Goal: Feedback & Contribution: Contribute content

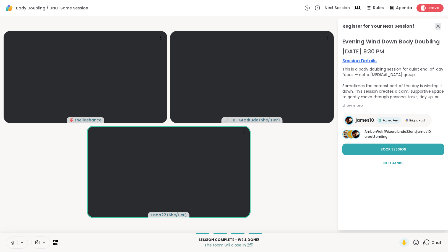
click at [437, 27] on icon at bounding box center [437, 26] width 3 height 3
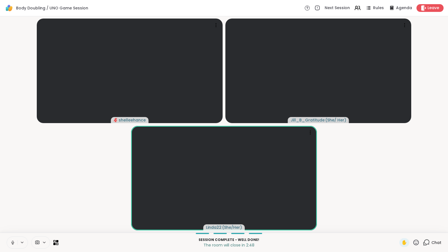
click at [424, 246] on div "Chat" at bounding box center [432, 242] width 19 height 9
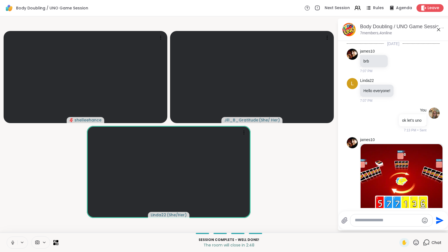
scroll to position [93, 0]
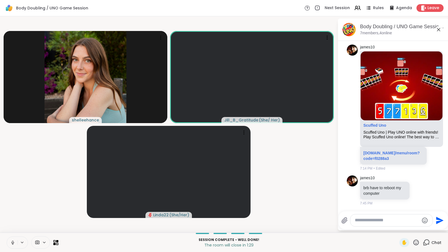
click at [394, 221] on textarea "Type your message" at bounding box center [387, 220] width 64 height 6
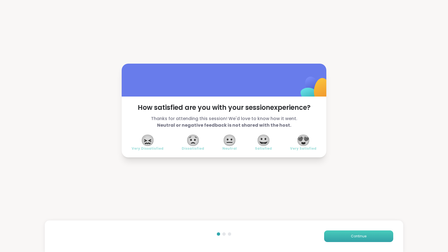
click at [361, 237] on span "Continue" at bounding box center [358, 236] width 15 height 5
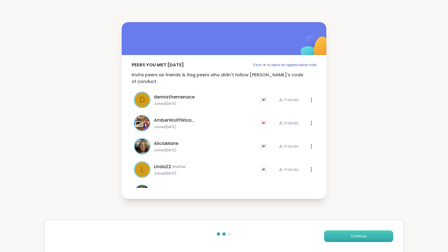
drag, startPoint x: 358, startPoint y: 236, endPoint x: 349, endPoint y: 237, distance: 9.5
click at [351, 237] on span "Continue" at bounding box center [358, 236] width 15 height 5
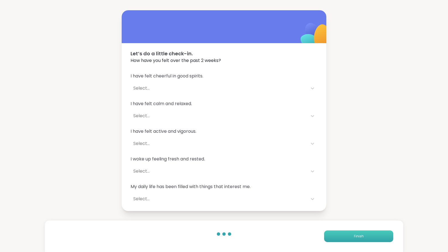
drag, startPoint x: 349, startPoint y: 237, endPoint x: 345, endPoint y: 237, distance: 3.9
click at [345, 237] on button "Finish" at bounding box center [358, 236] width 69 height 12
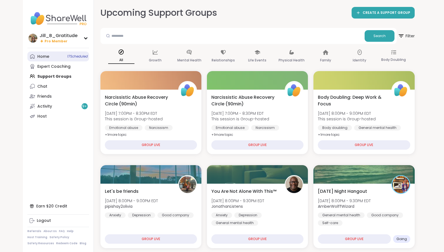
click at [73, 56] on span "17 Scheduled" at bounding box center [77, 56] width 20 height 4
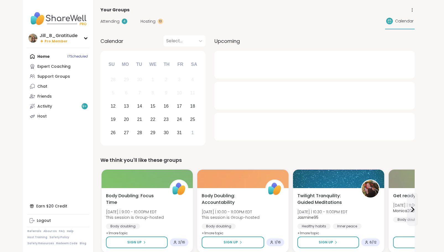
click at [115, 22] on span "Attending" at bounding box center [109, 22] width 19 height 6
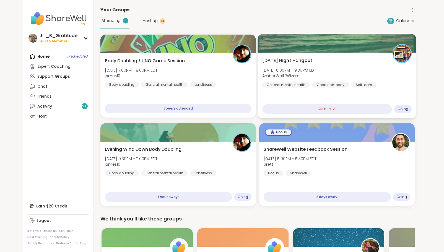
click at [318, 90] on div "Sunday Night Hangout Sun, Oct 12 | 8:00PM - 9:30PM EDT AmberWolffWizard General…" at bounding box center [336, 86] width 158 height 66
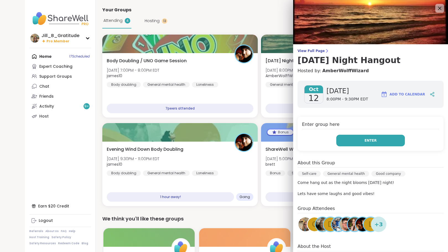
click at [365, 140] on span "Enter" at bounding box center [370, 140] width 12 height 5
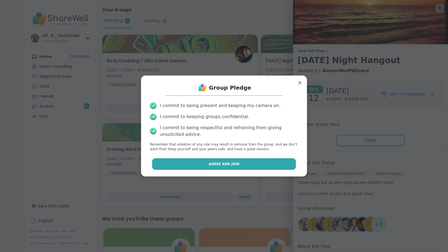
click at [251, 166] on button "Agree and Join" at bounding box center [224, 164] width 144 height 12
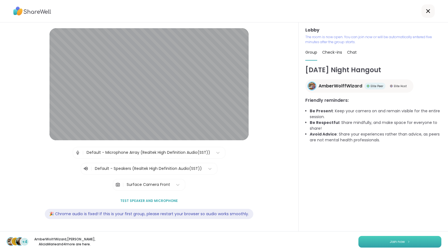
click at [389, 242] on span "Join now" at bounding box center [396, 241] width 15 height 5
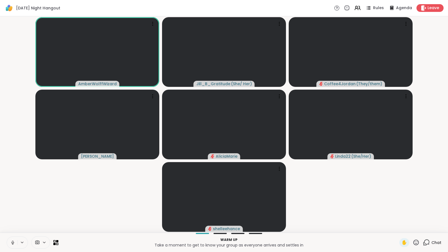
click at [423, 241] on icon at bounding box center [426, 242] width 7 height 7
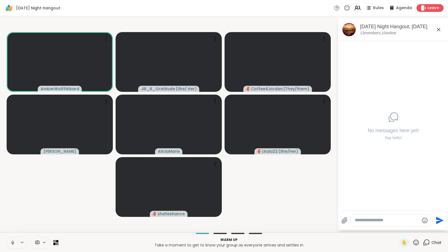
click at [13, 242] on icon at bounding box center [12, 241] width 1 height 2
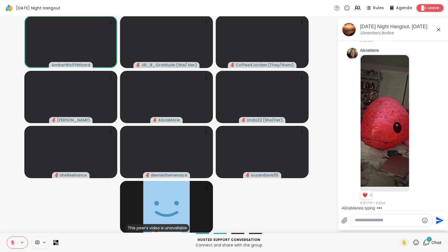
scroll to position [59, 0]
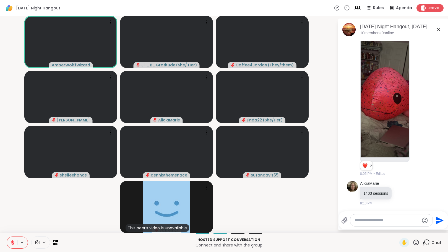
click at [11, 240] on icon at bounding box center [12, 242] width 5 height 5
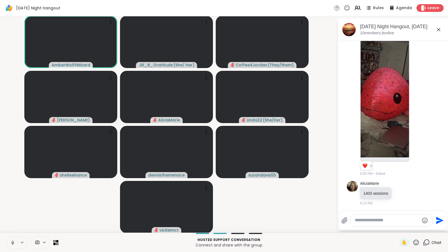
click at [12, 240] on icon at bounding box center [12, 242] width 5 height 5
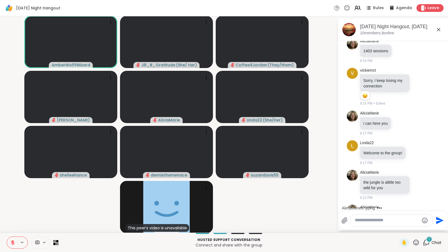
scroll to position [231, 0]
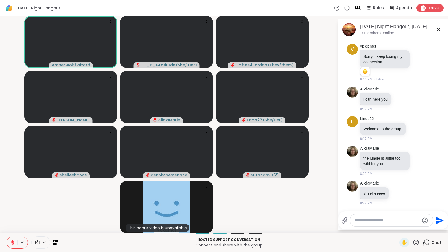
click at [12, 240] on icon at bounding box center [12, 242] width 5 height 5
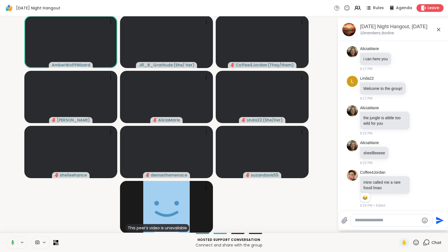
scroll to position [274, 0]
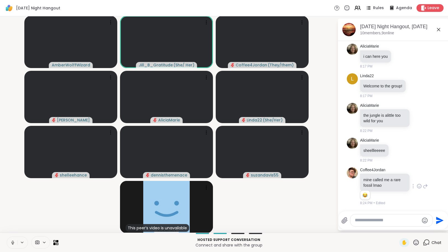
click at [416, 186] on icon at bounding box center [418, 186] width 5 height 6
click at [392, 177] on div "Select Reaction: Joy" at bounding box center [394, 177] width 5 height 5
click at [12, 240] on icon at bounding box center [12, 242] width 5 height 5
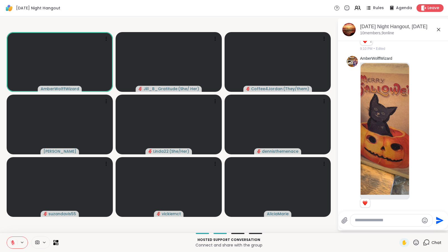
scroll to position [811, 0]
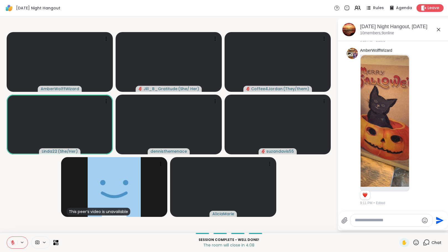
click at [377, 220] on textarea "Type your message" at bounding box center [387, 220] width 64 height 6
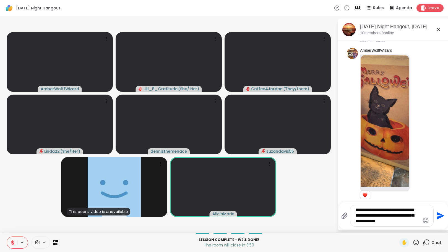
type textarea "**********"
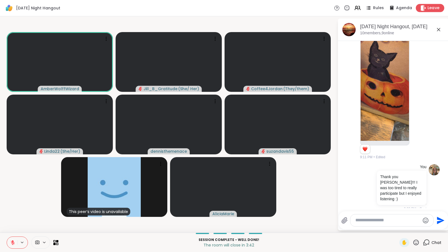
click at [423, 6] on div "Leave" at bounding box center [430, 8] width 28 height 8
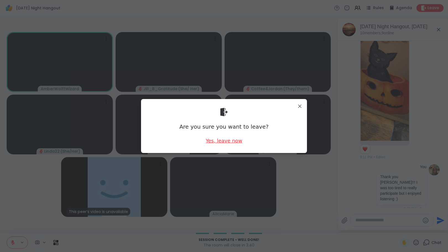
click at [212, 139] on div "Yes, leave now" at bounding box center [224, 140] width 36 height 7
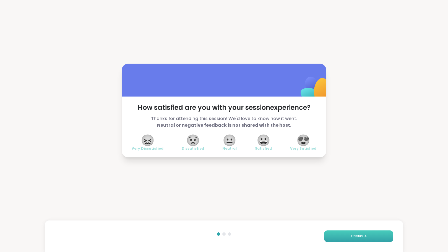
click at [342, 233] on button "Continue" at bounding box center [358, 236] width 69 height 12
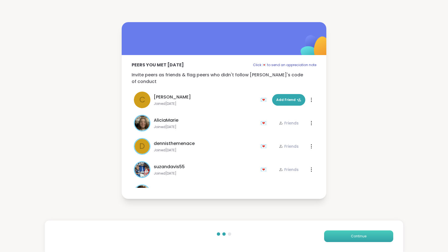
click at [342, 233] on button "Continue" at bounding box center [358, 236] width 69 height 12
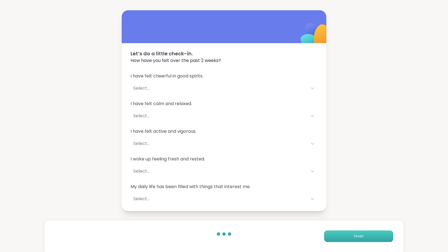
click at [342, 233] on button "Finish" at bounding box center [358, 236] width 69 height 12
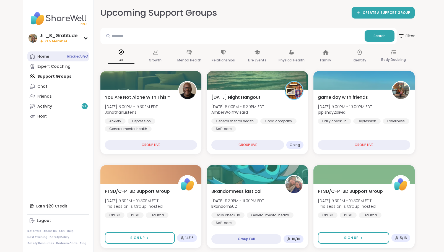
click at [55, 57] on link "Home 16 Scheduled" at bounding box center [58, 56] width 62 height 10
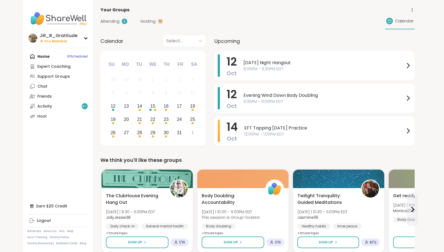
click at [105, 24] on span "Attending" at bounding box center [109, 22] width 19 height 6
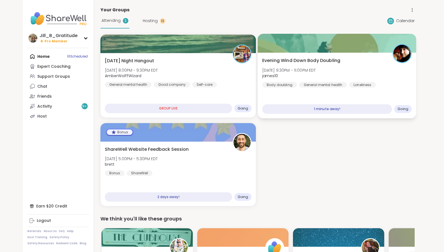
click at [290, 96] on div "Evening Wind Down Body Doubling Sun, Oct 12 | 9:30PM - 11:00PM EDT james10 Body…" at bounding box center [336, 86] width 158 height 66
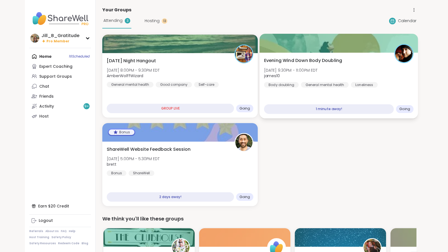
click at [273, 95] on div "Evening Wind Down Body Doubling Sun, Oct 12 | 9:30PM - 11:00PM EDT james10 Body…" at bounding box center [338, 86] width 158 height 66
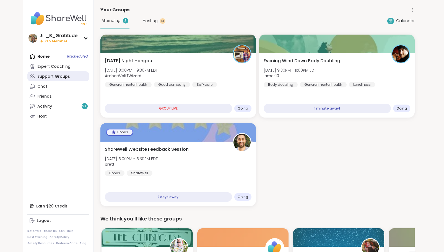
click at [64, 78] on div "Support Groups" at bounding box center [53, 77] width 33 height 6
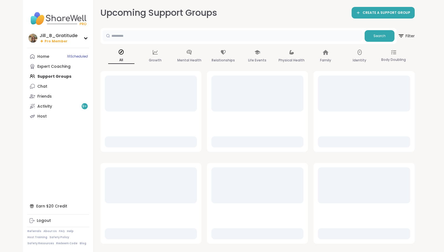
click at [145, 36] on input "text" at bounding box center [232, 35] width 259 height 11
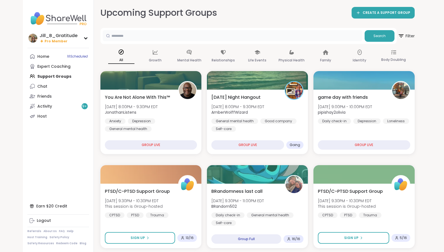
type input "*****"
click at [378, 37] on span "Search" at bounding box center [379, 35] width 12 height 5
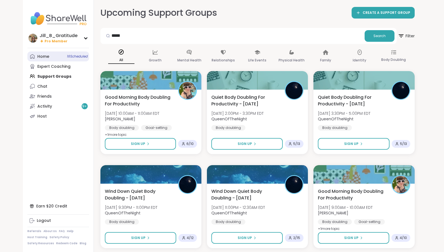
click at [52, 57] on link "Home 16 Scheduled" at bounding box center [58, 56] width 62 height 10
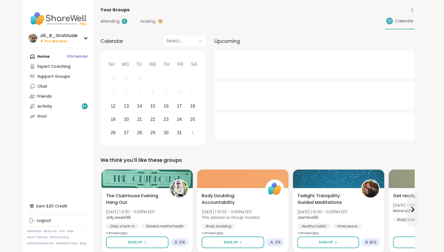
click at [113, 21] on span "Attending" at bounding box center [109, 22] width 19 height 6
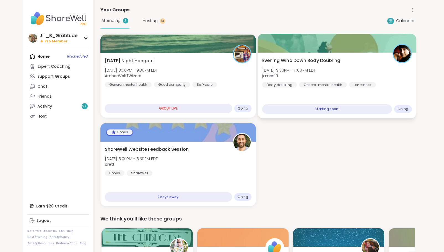
click at [305, 70] on span "Sun, Oct 12 | 9:30PM - 11:00PM EDT" at bounding box center [289, 70] width 54 height 6
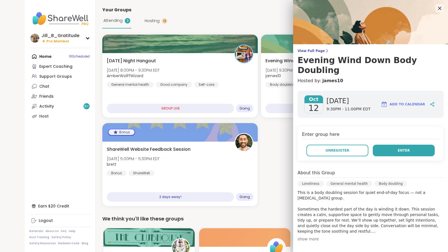
click at [397, 148] on span "Enter" at bounding box center [403, 150] width 12 height 5
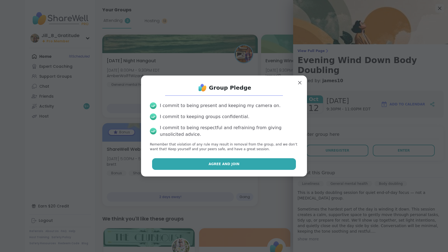
click at [249, 162] on button "Agree and Join" at bounding box center [224, 164] width 144 height 12
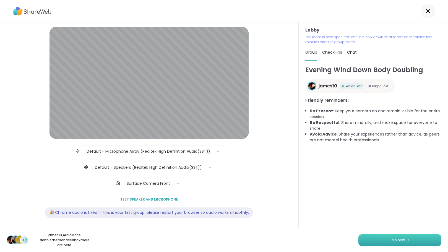
click at [403, 238] on button "Join now" at bounding box center [399, 240] width 83 height 12
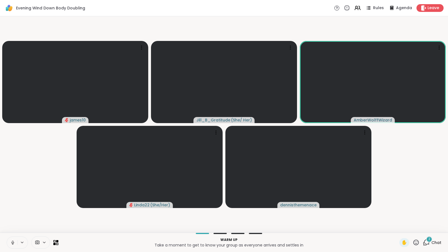
click at [426, 241] on div "2" at bounding box center [429, 239] width 6 height 6
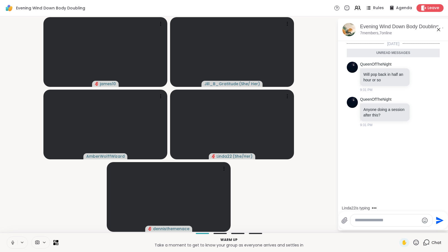
click at [12, 241] on icon at bounding box center [12, 242] width 5 height 5
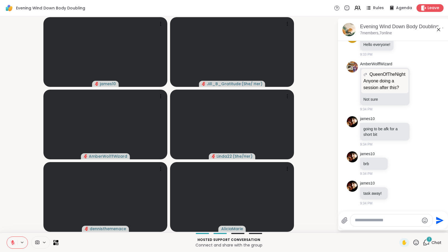
scroll to position [133, 0]
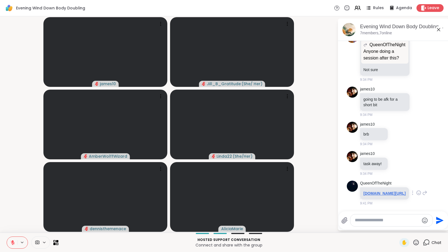
click at [383, 191] on link "sharewellnow.com/session/4f433b57-9a52-4719-8901-995da10f6fe0" at bounding box center [384, 193] width 42 height 4
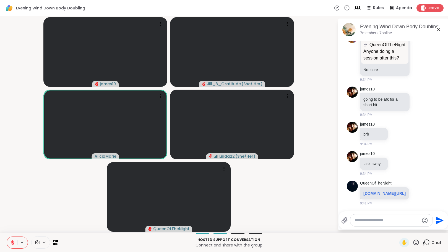
click at [372, 217] on textarea "Type your message" at bounding box center [387, 220] width 64 height 6
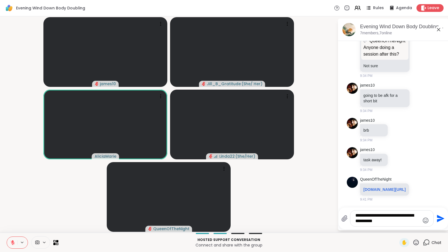
type textarea "**********"
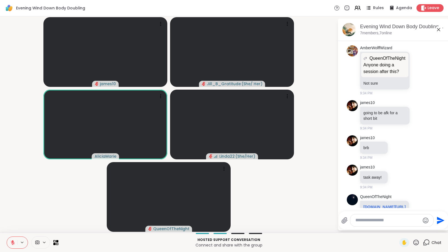
scroll to position [133, 0]
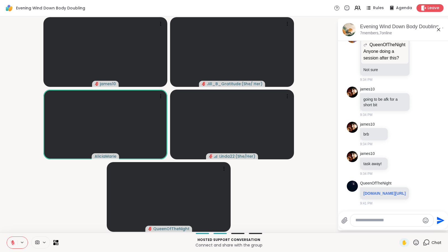
click at [379, 222] on textarea "Type your message" at bounding box center [387, 220] width 64 height 6
click at [373, 222] on textarea "Type your message" at bounding box center [387, 220] width 64 height 6
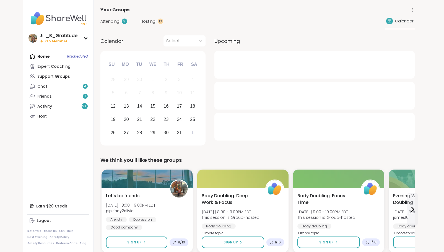
click at [72, 86] on link "Chat 4" at bounding box center [58, 86] width 62 height 10
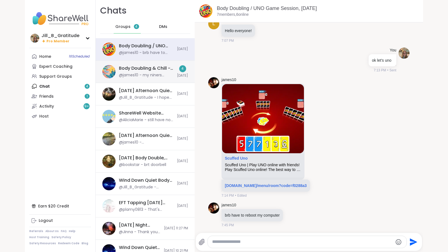
click at [149, 67] on div "Body Doubling & Chill -- Get Tasks Done Together, Oct 12" at bounding box center [146, 68] width 55 height 6
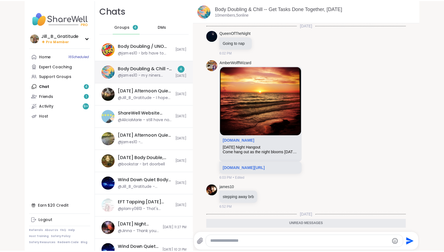
scroll to position [125, 0]
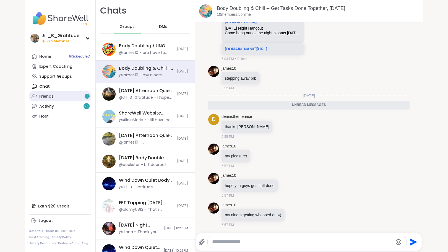
click at [70, 96] on link "Friends 1" at bounding box center [60, 96] width 62 height 10
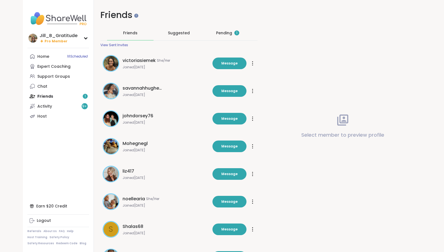
click at [224, 32] on div "Pending 1" at bounding box center [227, 33] width 23 height 6
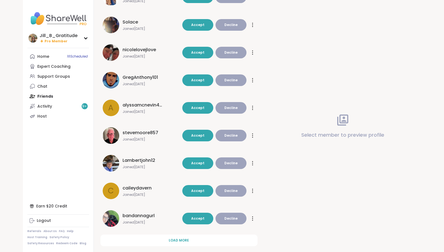
scroll to position [103, 0]
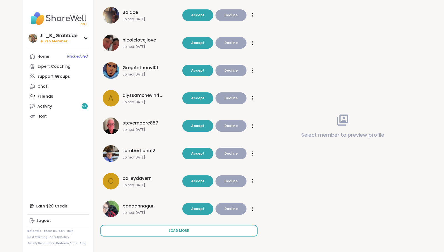
click at [183, 231] on span "Load more" at bounding box center [179, 230] width 20 height 5
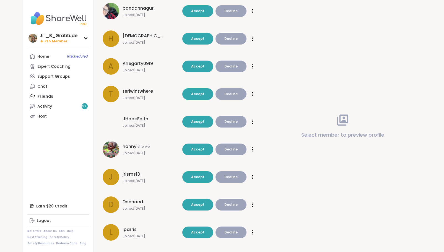
scroll to position [308, 0]
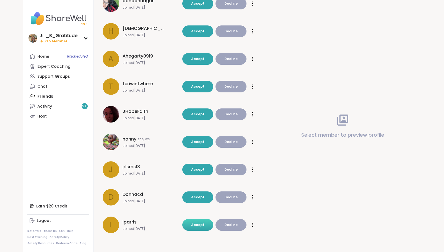
click at [197, 224] on span "Accept" at bounding box center [197, 224] width 13 height 5
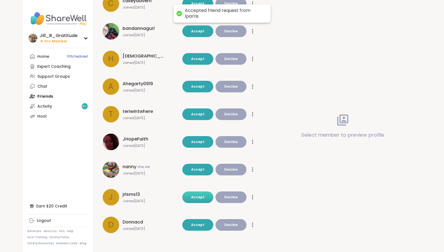
click at [196, 197] on span "Accept" at bounding box center [197, 197] width 13 height 5
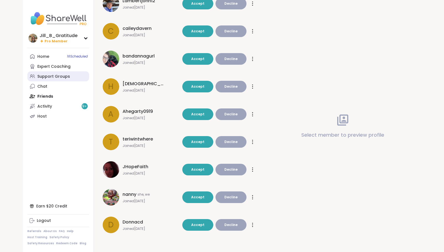
click at [74, 77] on link "Support Groups" at bounding box center [58, 76] width 62 height 10
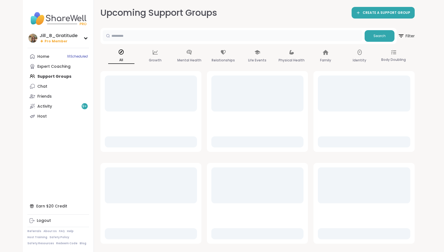
click at [177, 38] on input "text" at bounding box center [232, 35] width 259 height 11
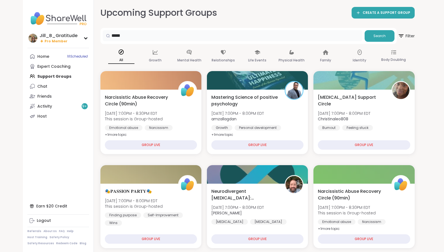
type input "*****"
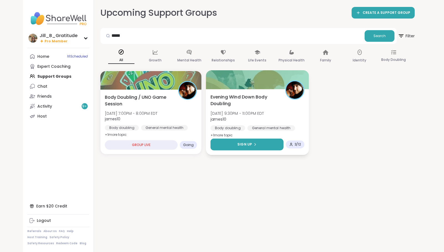
click at [251, 145] on div "Sign Up" at bounding box center [246, 144] width 19 height 5
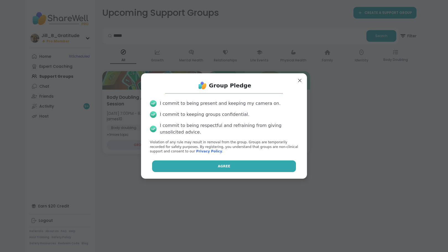
click at [232, 164] on button "Agree" at bounding box center [224, 166] width 144 height 12
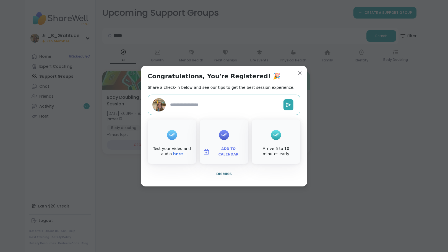
type textarea "*"
click at [230, 148] on button "Add to Calendar" at bounding box center [224, 152] width 46 height 12
click at [230, 104] on button "Google Calendar" at bounding box center [224, 101] width 42 height 12
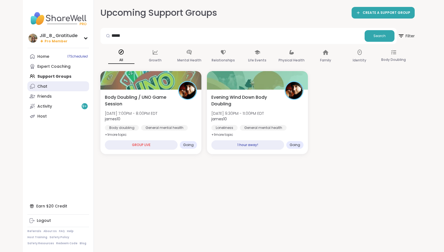
click at [74, 85] on link "Chat" at bounding box center [58, 86] width 62 height 10
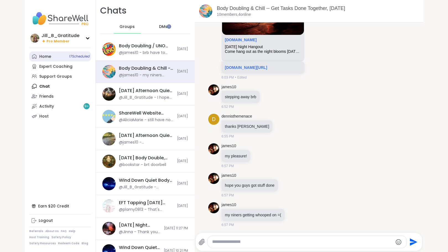
click at [75, 55] on span "17 Scheduled" at bounding box center [79, 56] width 20 height 4
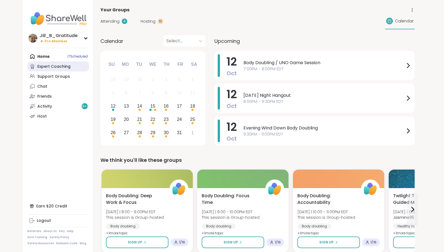
click at [69, 68] on div "Expert Coaching" at bounding box center [53, 67] width 33 height 6
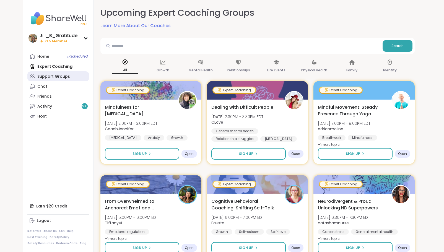
click at [69, 80] on link "Support Groups" at bounding box center [58, 76] width 62 height 10
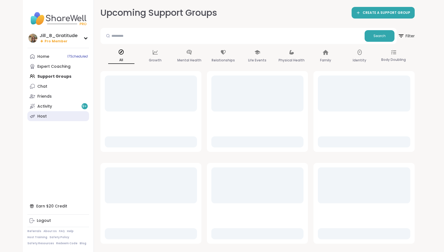
click at [64, 117] on link "Host" at bounding box center [58, 116] width 62 height 10
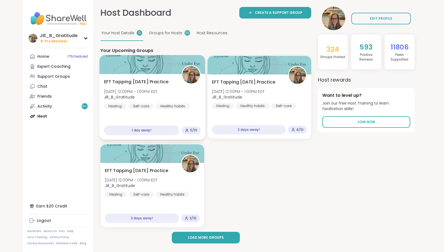
click at [173, 98] on div "EFT Tapping Tuesday Practice Tue, Oct 14 | 12:00PM - 1:00PM EDT Jill_B_Gratitud…" at bounding box center [152, 93] width 97 height 30
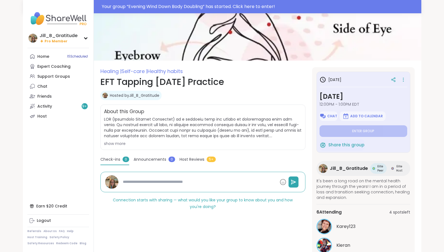
scroll to position [1, 0]
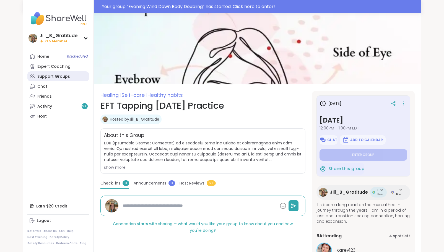
click at [62, 77] on div "Support Groups" at bounding box center [53, 77] width 33 height 6
type textarea "*"
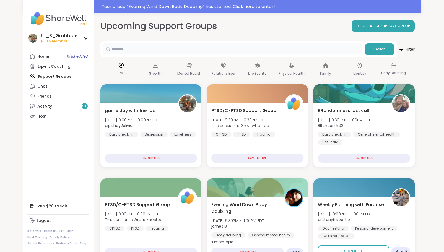
click at [134, 49] on input "text" at bounding box center [232, 48] width 259 height 11
click at [141, 51] on input "*****" at bounding box center [232, 48] width 259 height 11
type input "*"
click at [374, 51] on span "Search" at bounding box center [379, 49] width 12 height 5
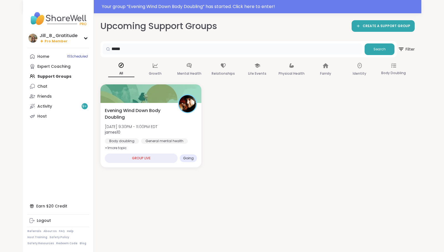
drag, startPoint x: 128, startPoint y: 50, endPoint x: 104, endPoint y: 50, distance: 23.8
click at [104, 50] on div "*****" at bounding box center [232, 48] width 259 height 11
type input "*"
type input "*****"
click at [385, 44] on button "Search" at bounding box center [379, 49] width 30 height 12
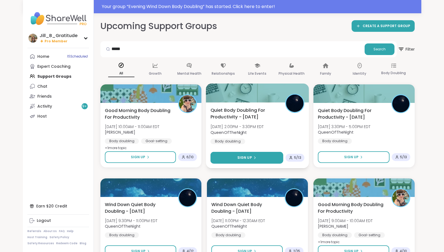
click at [258, 153] on button "Sign Up" at bounding box center [246, 158] width 73 height 12
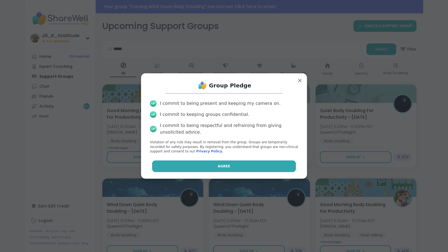
click at [238, 165] on button "Agree" at bounding box center [224, 166] width 144 height 12
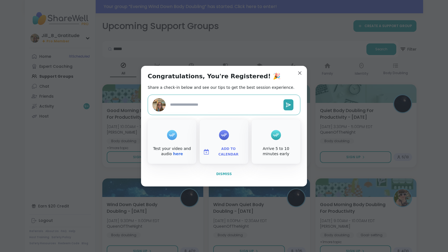
click at [223, 175] on span "Dismiss" at bounding box center [223, 174] width 15 height 4
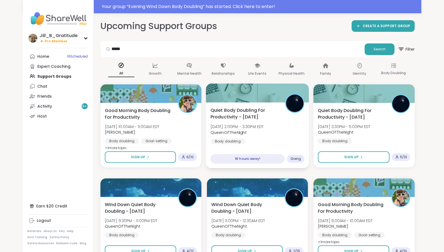
click at [253, 137] on div "Quiet Body Doubling For Productivity - Monday Mon, Oct 13 | 2:00PM - 3:30PM EDT…" at bounding box center [257, 125] width 94 height 37
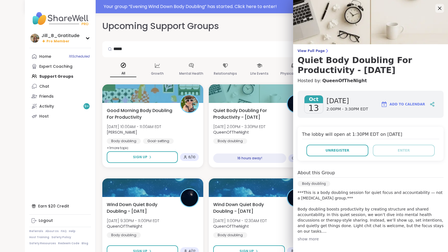
click at [392, 103] on span "Add to Calendar" at bounding box center [406, 104] width 35 height 5
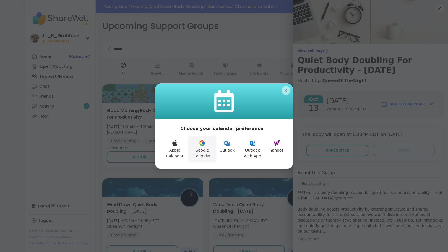
click at [200, 147] on button "Google Calendar" at bounding box center [202, 149] width 28 height 26
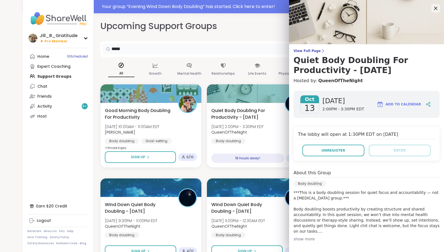
click at [251, 44] on input "*****" at bounding box center [232, 48] width 259 height 11
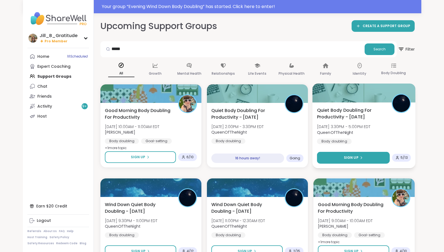
click at [356, 158] on span "Sign Up" at bounding box center [351, 157] width 15 height 5
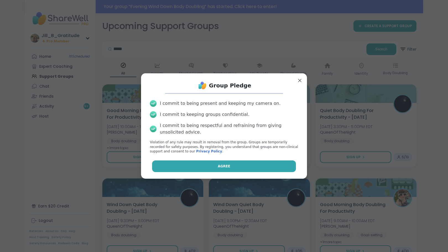
click at [249, 167] on button "Agree" at bounding box center [224, 166] width 144 height 12
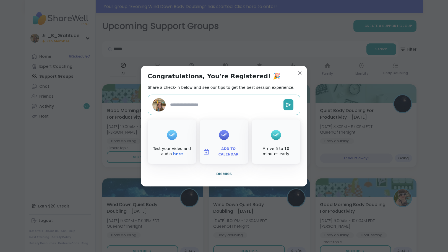
click at [220, 150] on span "Add to Calendar" at bounding box center [228, 151] width 33 height 11
type textarea "*"
click at [226, 101] on button "Google Calendar" at bounding box center [224, 101] width 42 height 12
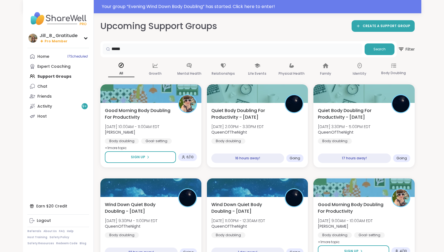
drag, startPoint x: 147, startPoint y: 46, endPoint x: 83, endPoint y: 50, distance: 63.9
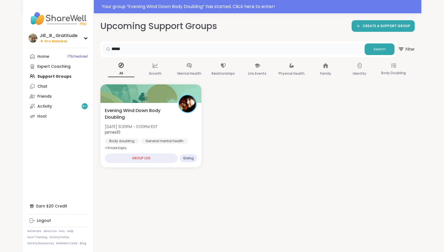
click at [140, 48] on input "*****" at bounding box center [232, 48] width 259 height 11
type input "*"
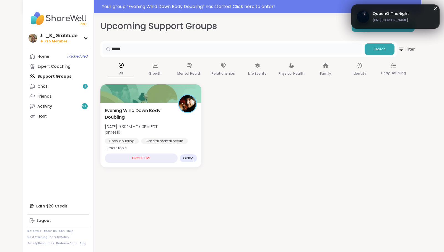
type input "*****"
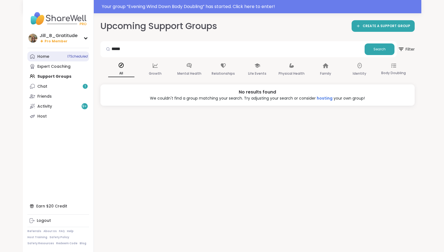
click at [59, 56] on link "Home 17 Scheduled" at bounding box center [58, 56] width 62 height 10
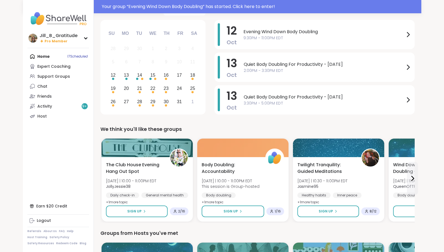
scroll to position [45, 0]
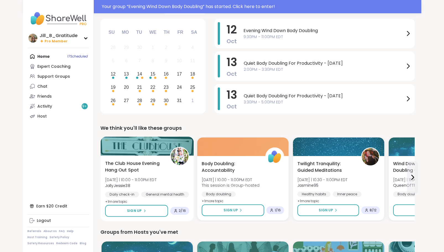
click at [172, 182] on div "The Club House Evening Hang Out Spot Sun 10/12 | 10:00 - 11:00PM EDT JollyJessi…" at bounding box center [147, 182] width 84 height 45
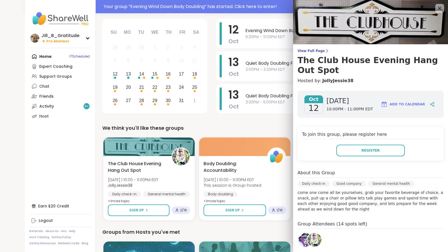
click at [298, 239] on img at bounding box center [305, 240] width 14 height 14
click at [438, 8] on icon at bounding box center [440, 9] width 4 height 4
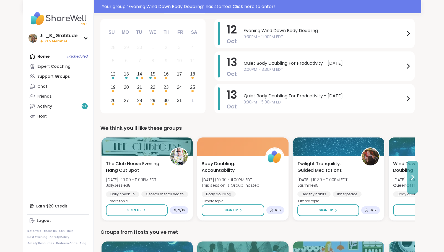
click at [411, 179] on icon at bounding box center [412, 177] width 2 height 4
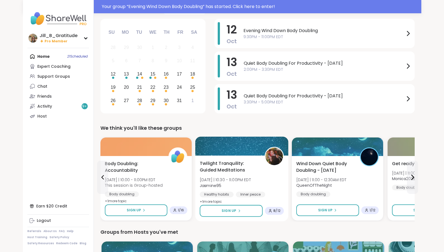
click at [216, 183] on b "Jasmine95" at bounding box center [211, 185] width 22 height 6
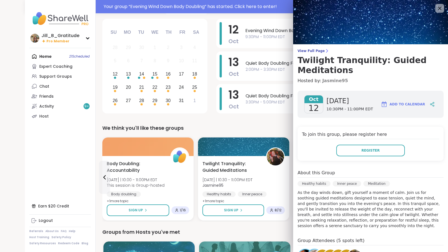
click at [332, 80] on link "Jasmine95" at bounding box center [335, 80] width 26 height 7
click at [436, 8] on icon at bounding box center [439, 8] width 7 height 7
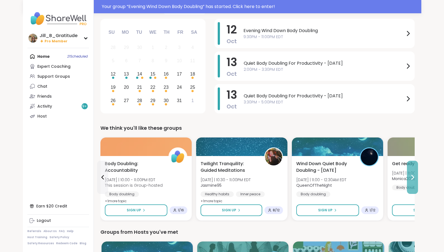
click at [410, 176] on icon at bounding box center [412, 177] width 7 height 7
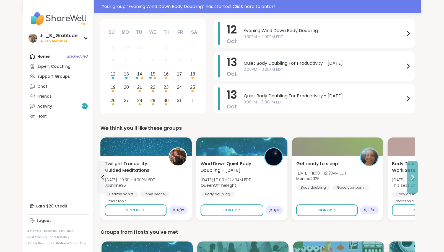
click at [411, 175] on icon at bounding box center [412, 177] width 2 height 4
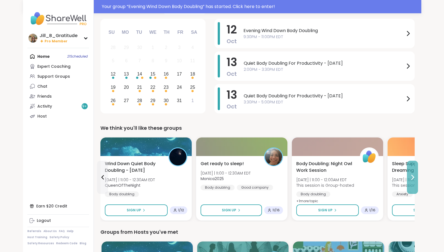
click at [411, 176] on icon at bounding box center [412, 177] width 7 height 7
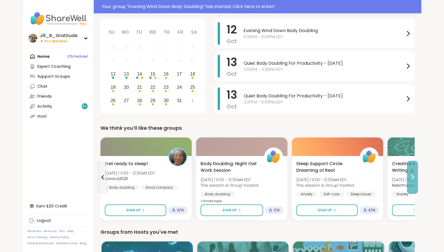
click at [412, 179] on icon at bounding box center [412, 177] width 2 height 4
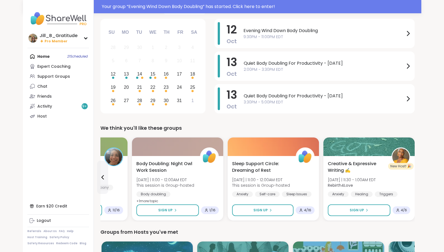
click at [68, 61] on div "Home 21 Scheduled Expert Coaching Support Groups Chat Friends Activity 9 + Host" at bounding box center [58, 86] width 62 height 70
click at [69, 59] on div "Home 21 Scheduled Expert Coaching Support Groups Chat Friends Activity 9 + Host" at bounding box center [58, 86] width 62 height 70
click at [48, 57] on div "Home 21 Scheduled Expert Coaching Support Groups Chat Friends Activity 9 + Host" at bounding box center [58, 86] width 62 height 70
click at [44, 56] on div "Home 21 Scheduled Expert Coaching Support Groups Chat Friends Activity 9 + Host" at bounding box center [58, 86] width 62 height 70
click at [71, 83] on link "Chat" at bounding box center [58, 86] width 62 height 10
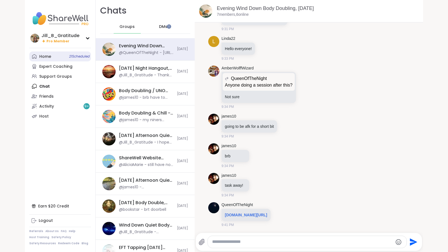
click at [77, 58] on span "21 Scheduled" at bounding box center [79, 56] width 20 height 4
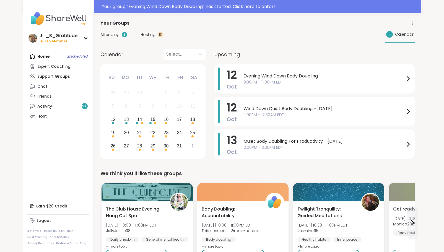
click at [145, 33] on span "Hosting" at bounding box center [147, 35] width 15 height 6
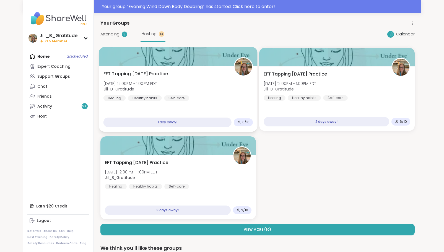
click at [204, 88] on div "EFT Tapping Tuesday Practice Tue, Oct 14 | 12:00PM - 1:00PM EDT Jill_B_Gratitud…" at bounding box center [178, 85] width 150 height 30
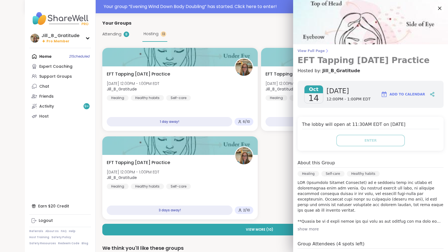
click at [310, 50] on span "View Full Page" at bounding box center [370, 51] width 146 height 4
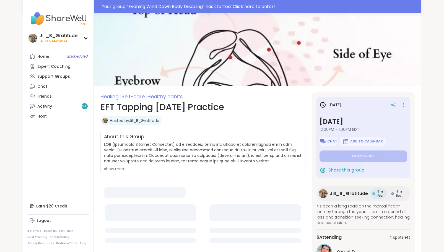
type textarea "*"
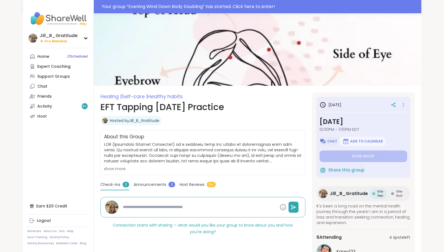
click at [328, 141] on span "Chat" at bounding box center [332, 141] width 10 height 4
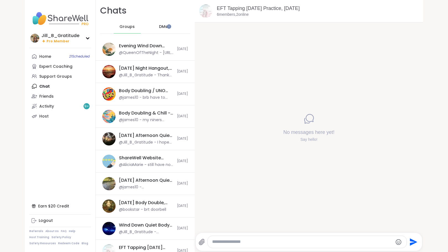
click at [200, 242] on icon at bounding box center [201, 241] width 7 height 7
click at [0, 0] on input "file" at bounding box center [0, 0] width 0 height 0
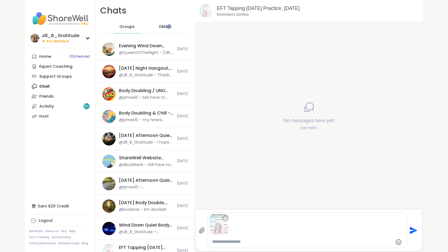
click at [413, 229] on icon "Send" at bounding box center [413, 229] width 7 height 7
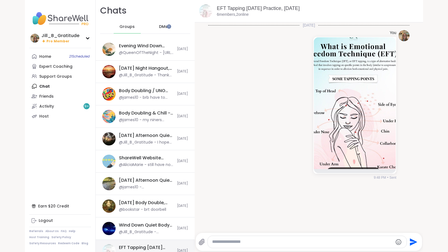
click at [133, 245] on div "EFT Tapping Sunday Practice, Oct 12" at bounding box center [146, 247] width 55 height 6
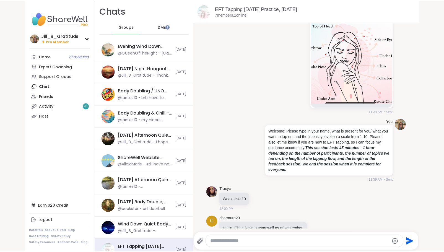
scroll to position [58, 0]
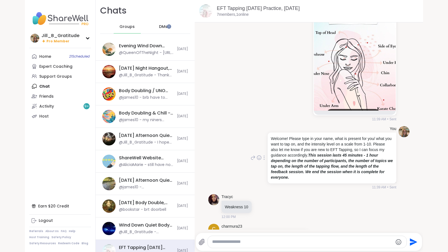
click at [261, 157] on div at bounding box center [263, 157] width 5 height 7
click at [258, 166] on icon at bounding box center [261, 166] width 6 height 6
click at [50, 116] on link "Host" at bounding box center [60, 116] width 62 height 10
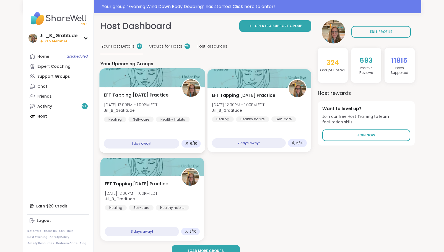
click at [156, 102] on span "Tue, Oct 14 | 12:00PM - 1:00PM EDT" at bounding box center [131, 105] width 54 height 6
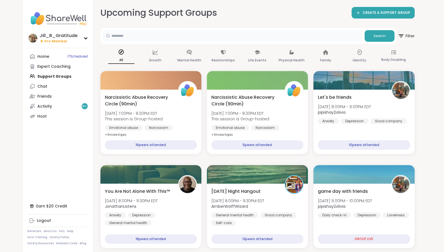
click at [202, 37] on input "text" at bounding box center [232, 35] width 259 height 11
type input "*****"
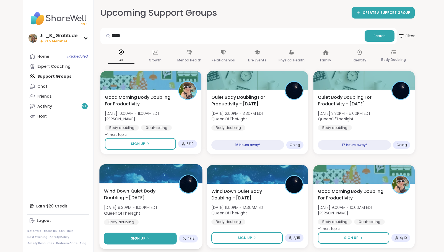
click at [152, 238] on button "Sign Up" at bounding box center [140, 238] width 73 height 12
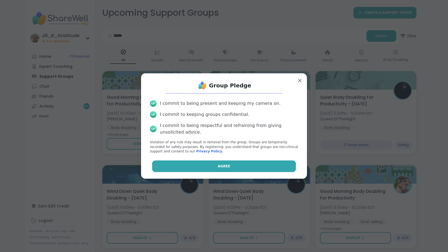
click at [218, 167] on span "Agree" at bounding box center [224, 166] width 12 height 5
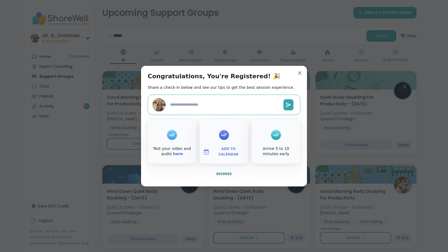
click at [225, 148] on button "Add to Calendar" at bounding box center [224, 152] width 46 height 12
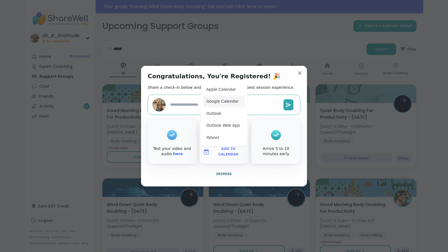
click at [226, 102] on button "Google Calendar" at bounding box center [224, 101] width 42 height 12
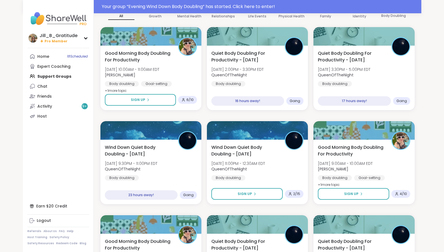
scroll to position [61, 0]
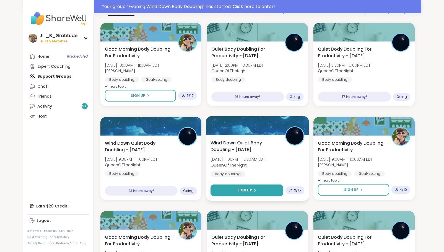
click at [263, 188] on button "Sign Up" at bounding box center [246, 190] width 73 height 12
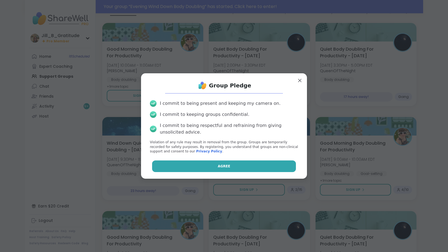
click at [251, 171] on button "Agree" at bounding box center [224, 166] width 144 height 12
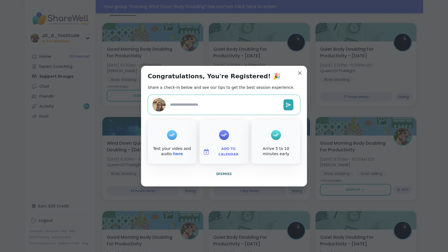
click at [226, 151] on span "Add to Calendar" at bounding box center [228, 151] width 33 height 11
click at [222, 101] on button "Google Calendar" at bounding box center [224, 101] width 42 height 12
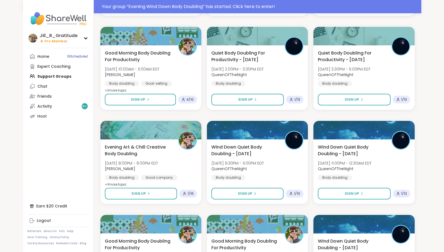
scroll to position [267, 0]
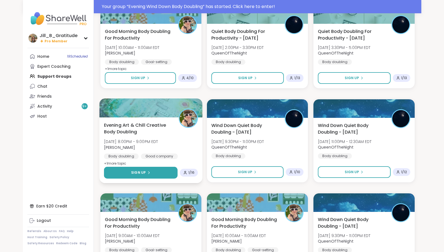
click at [151, 171] on button "Sign Up" at bounding box center [141, 173] width 74 height 12
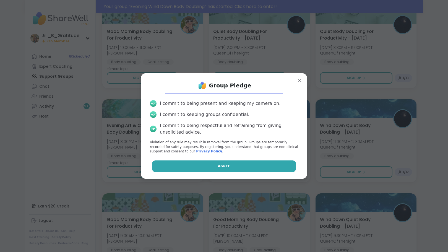
click at [218, 165] on span "Agree" at bounding box center [224, 166] width 12 height 5
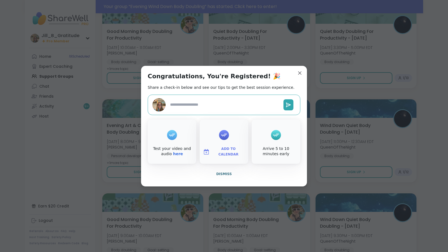
click at [221, 152] on span "Add to Calendar" at bounding box center [228, 151] width 33 height 11
type textarea "*"
click at [220, 101] on button "Google Calendar" at bounding box center [224, 101] width 42 height 12
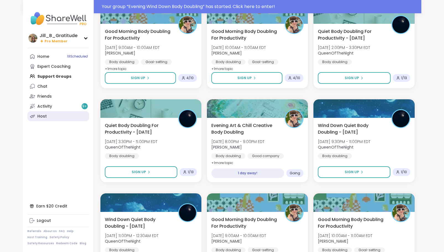
click at [62, 113] on link "Host" at bounding box center [58, 116] width 62 height 10
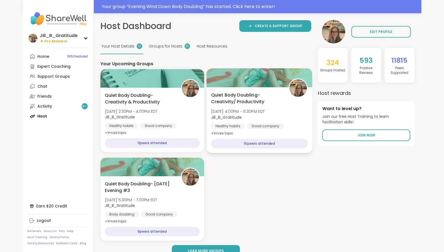
click at [253, 122] on div "Quiet Body Doubling- Creativity/ Productivity Sat, Oct 11 | 4:00PM - 5:30PM EDT…" at bounding box center [259, 114] width 97 height 45
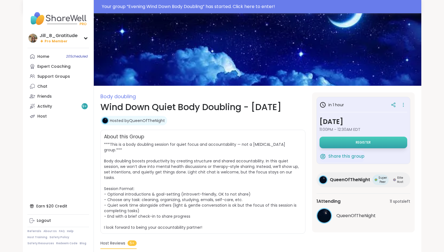
click at [360, 142] on span "Register" at bounding box center [362, 142] width 15 height 4
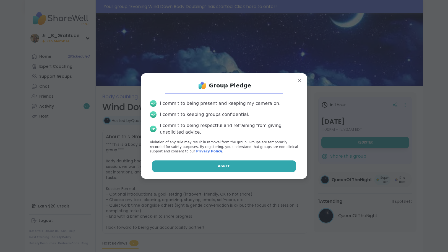
click at [224, 165] on span "Agree" at bounding box center [224, 166] width 12 height 5
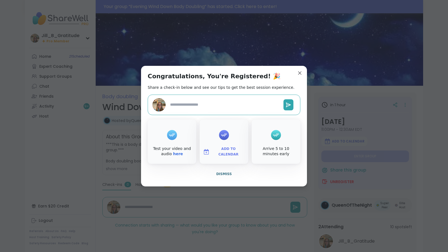
click at [231, 148] on button "Add to Calendar" at bounding box center [224, 152] width 46 height 12
click at [233, 102] on button "Google Calendar" at bounding box center [224, 101] width 42 height 12
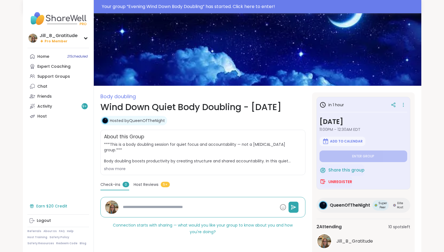
click at [47, 204] on div "Earn $20 Credit" at bounding box center [58, 206] width 62 height 10
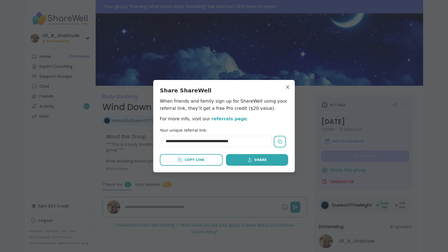
type textarea "*"
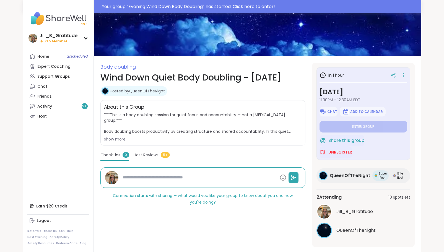
scroll to position [40, 0]
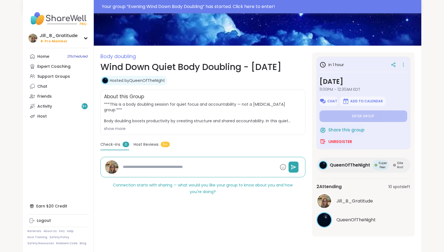
type textarea "*"
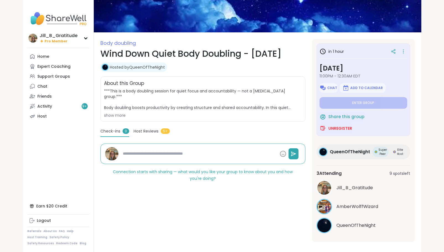
scroll to position [40, 0]
type textarea "*"
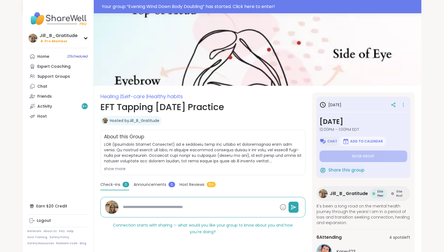
click at [328, 137] on button "Chat" at bounding box center [328, 141] width 18 height 9
type textarea "*"
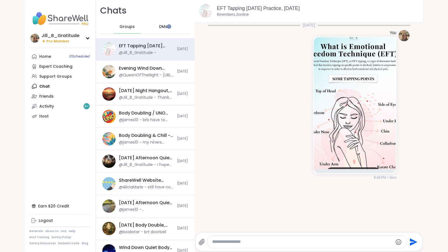
click at [217, 243] on textarea "Type your message" at bounding box center [302, 242] width 180 height 6
paste textarea "**********"
type textarea "**********"
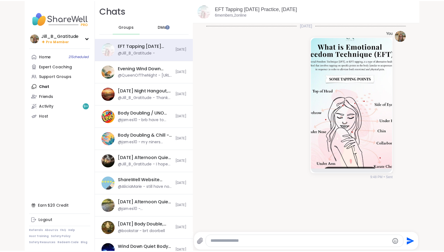
scroll to position [21, 0]
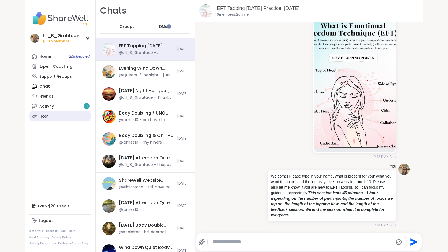
click at [63, 113] on link "Host" at bounding box center [60, 116] width 62 height 10
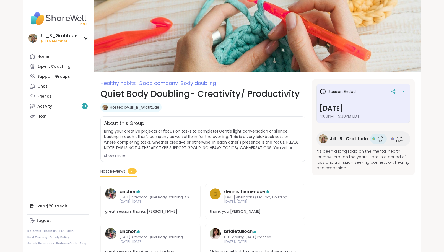
click at [401, 89] on icon at bounding box center [403, 92] width 6 height 8
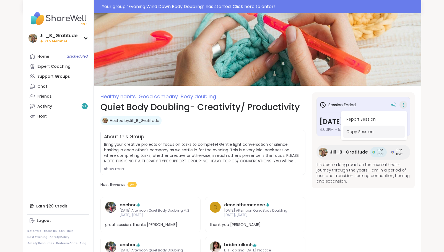
click at [364, 116] on button "Report Session" at bounding box center [374, 119] width 62 height 12
drag, startPoint x: 298, startPoint y: 64, endPoint x: 401, endPoint y: 106, distance: 110.6
click at [401, 106] on icon at bounding box center [403, 105] width 6 height 8
click at [355, 132] on button "Copy Session" at bounding box center [374, 131] width 62 height 12
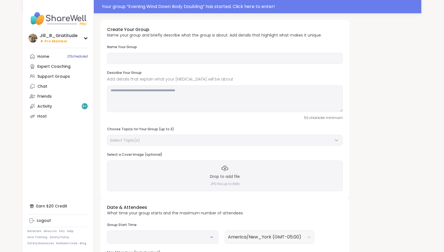
type input "**********"
type textarea "**********"
type input "**"
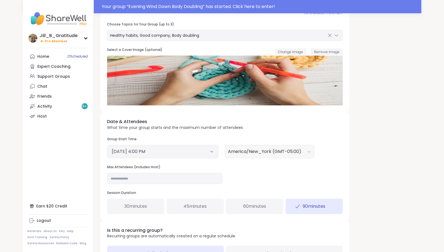
scroll to position [107, 0]
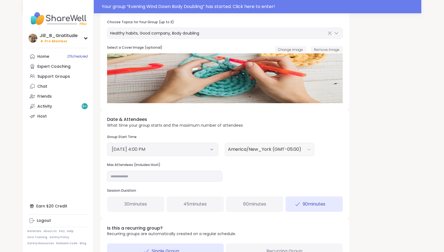
click at [212, 147] on button "[DATE] 4:00 PM" at bounding box center [163, 149] width 102 height 7
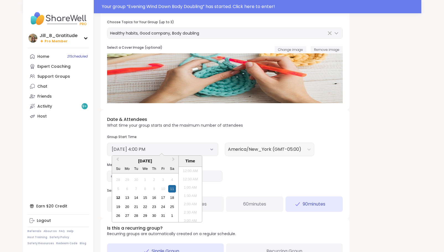
scroll to position [242, 0]
click at [127, 197] on div "13" at bounding box center [126, 197] width 7 height 7
click at [188, 208] on li "5:00 PM" at bounding box center [190, 211] width 23 height 8
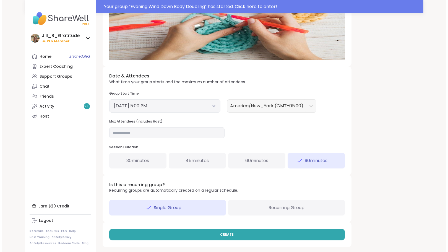
scroll to position [151, 0]
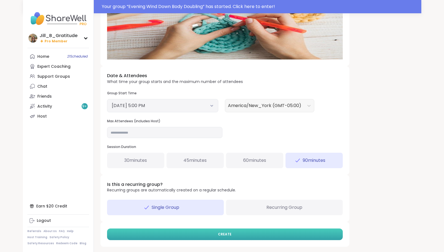
click at [226, 232] on span "CREATE" at bounding box center [225, 234] width 14 height 5
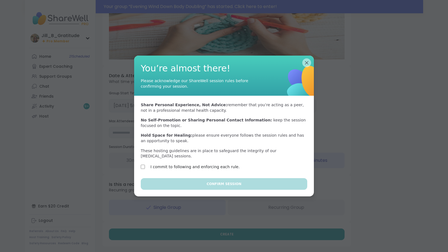
click at [215, 164] on label "I commit to following and enforcing each rule." at bounding box center [194, 166] width 89 height 7
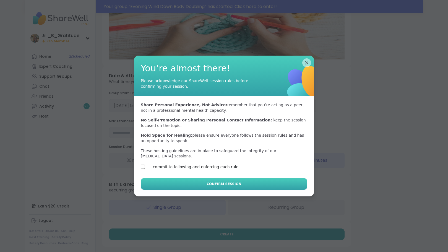
click at [220, 181] on span "Confirm Session" at bounding box center [223, 183] width 35 height 5
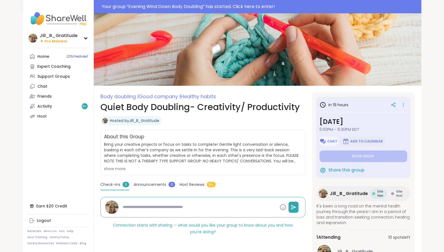
click at [354, 138] on button "Add to Calendar" at bounding box center [362, 141] width 46 height 9
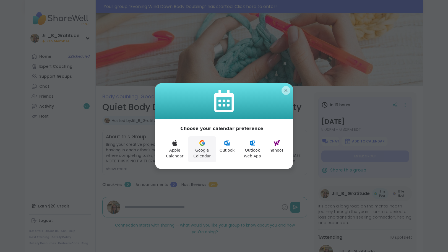
click at [199, 141] on icon at bounding box center [202, 143] width 7 height 7
type textarea "*"
